Goal: Find specific page/section: Locate a particular part of the current website

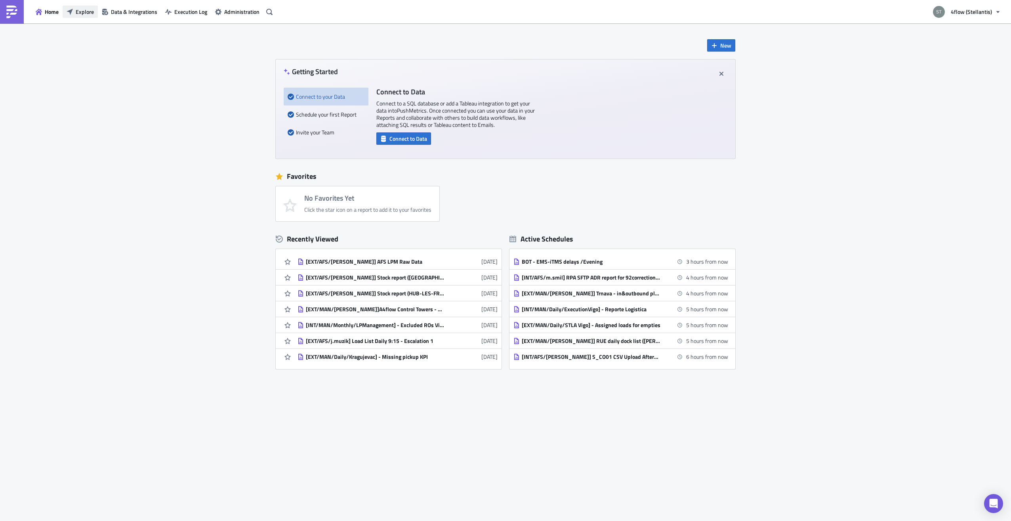
click at [84, 13] on span "Explore" at bounding box center [85, 12] width 18 height 8
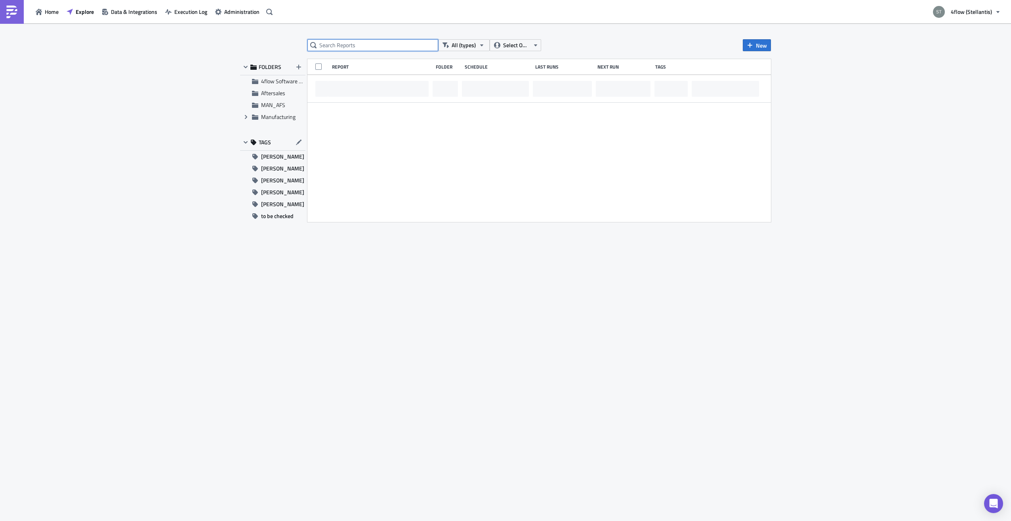
click at [345, 42] on input "text" at bounding box center [372, 45] width 131 height 12
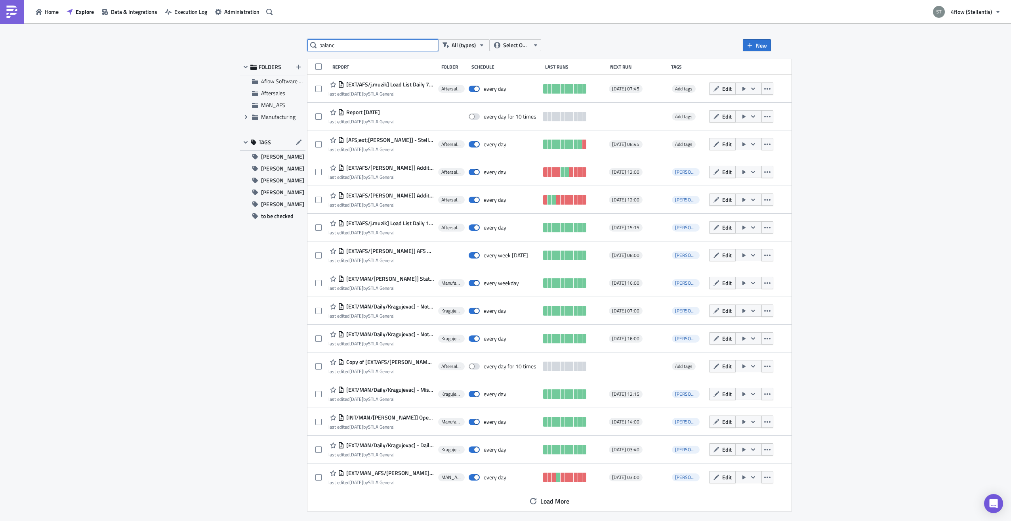
type input "balanc"
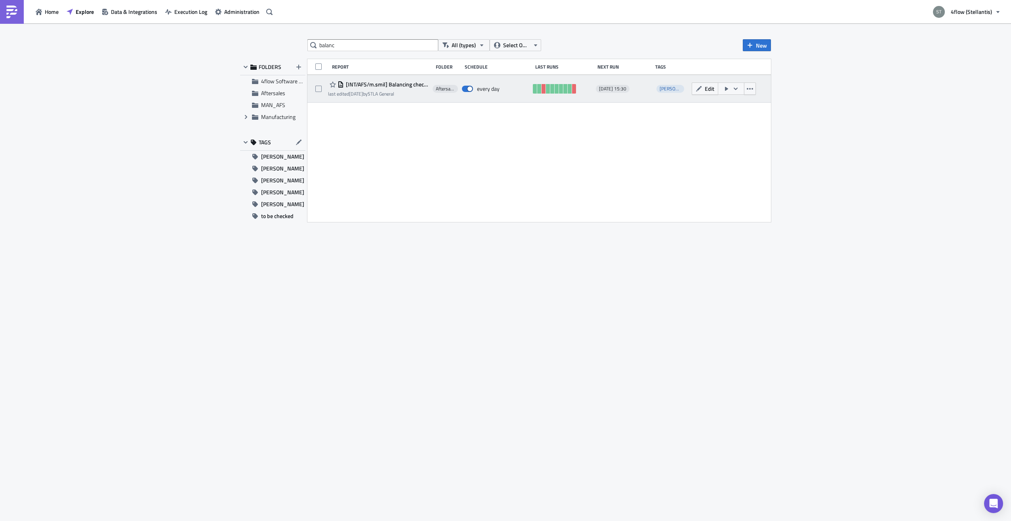
click at [380, 85] on span "[INT/AFS/m.smil] Balancing check report" at bounding box center [386, 84] width 85 height 7
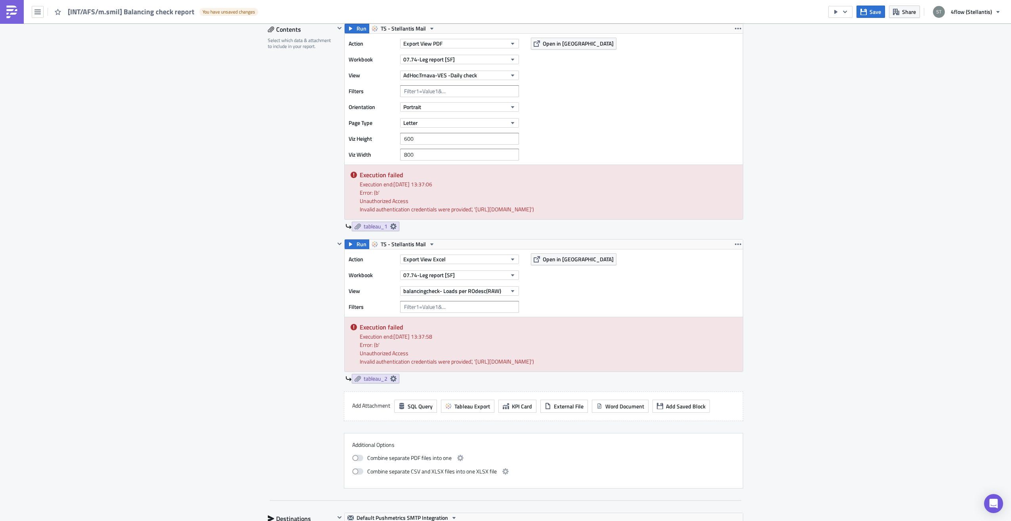
scroll to position [238, 0]
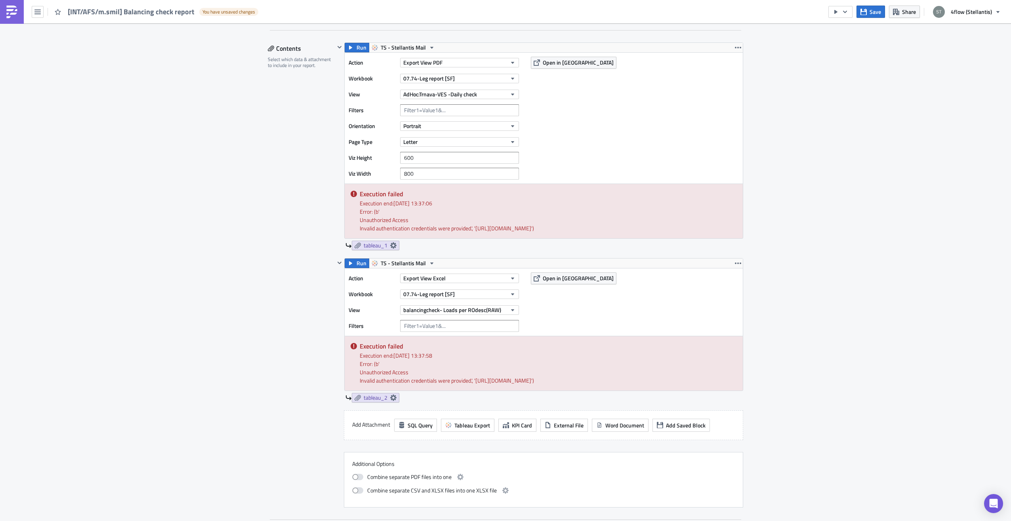
click at [271, 292] on div "Contents Select which data & attachment to include in your report." at bounding box center [301, 274] width 67 height 465
click at [563, 282] on span "Open in [GEOGRAPHIC_DATA]" at bounding box center [578, 278] width 71 height 8
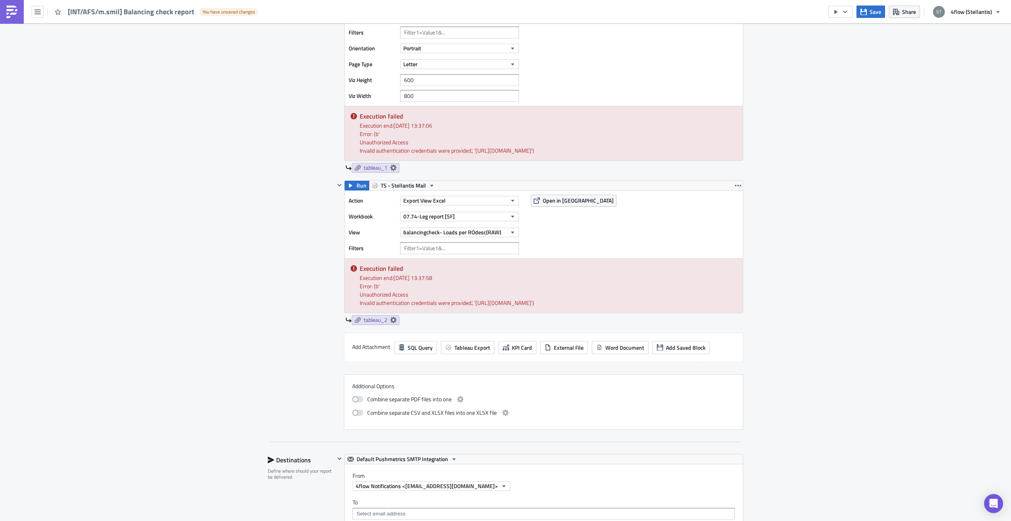
scroll to position [317, 0]
click at [553, 203] on span "Open in [GEOGRAPHIC_DATA]" at bounding box center [578, 199] width 71 height 8
